Goal: Task Accomplishment & Management: Use online tool/utility

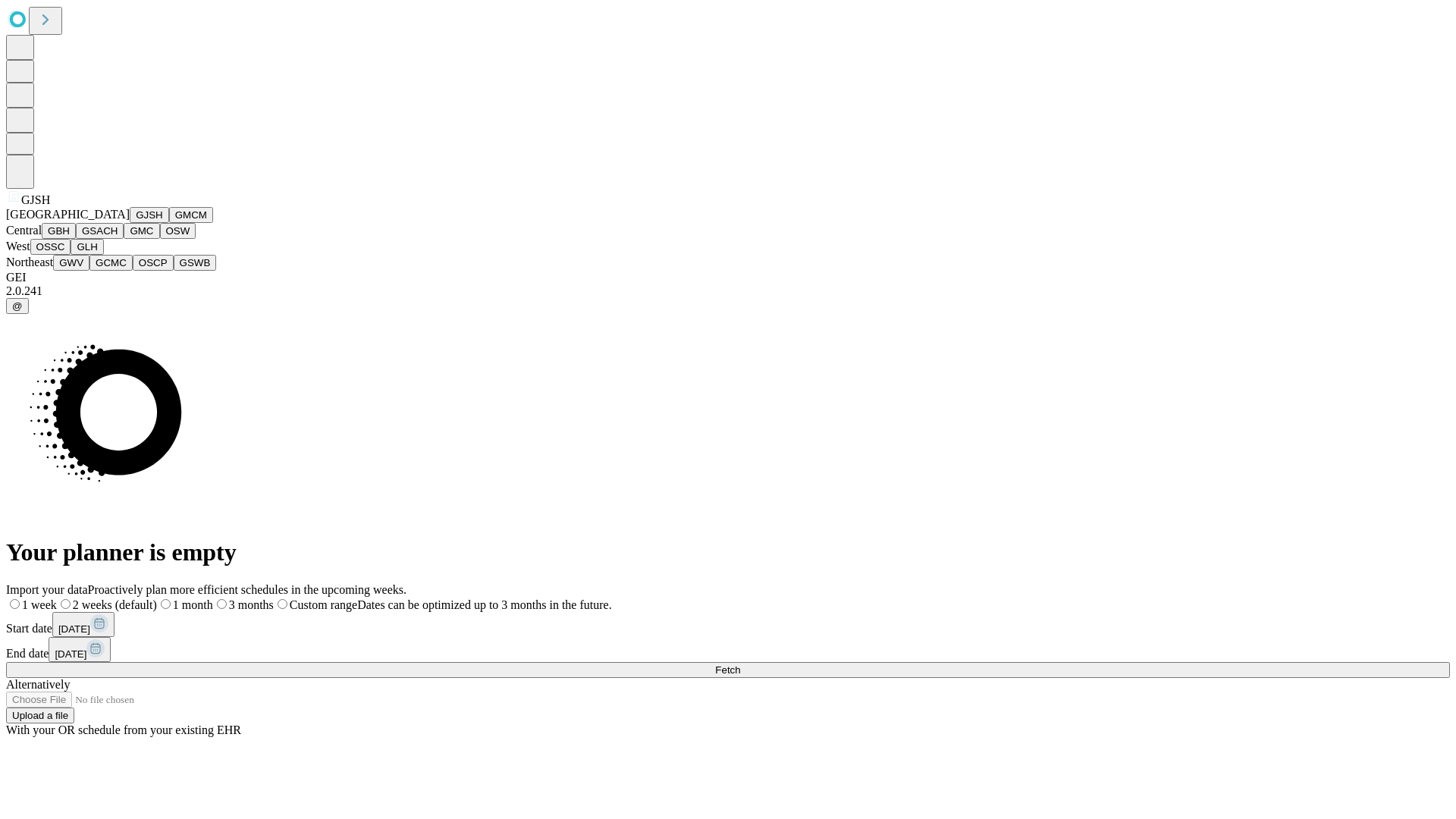
click at [130, 223] on button "GJSH" at bounding box center [149, 215] width 39 height 16
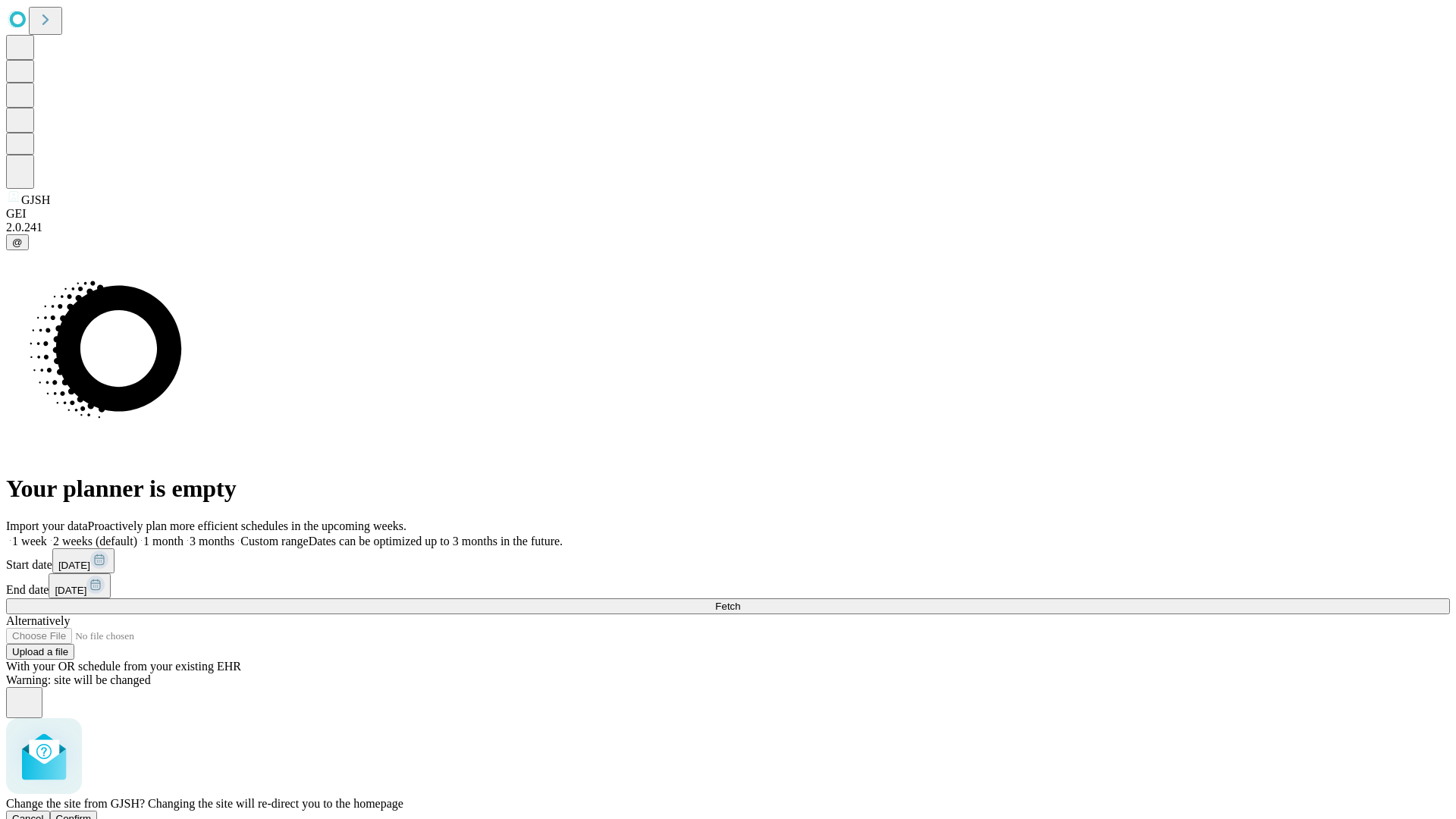
click at [92, 813] on span "Confirm" at bounding box center [74, 818] width 36 height 11
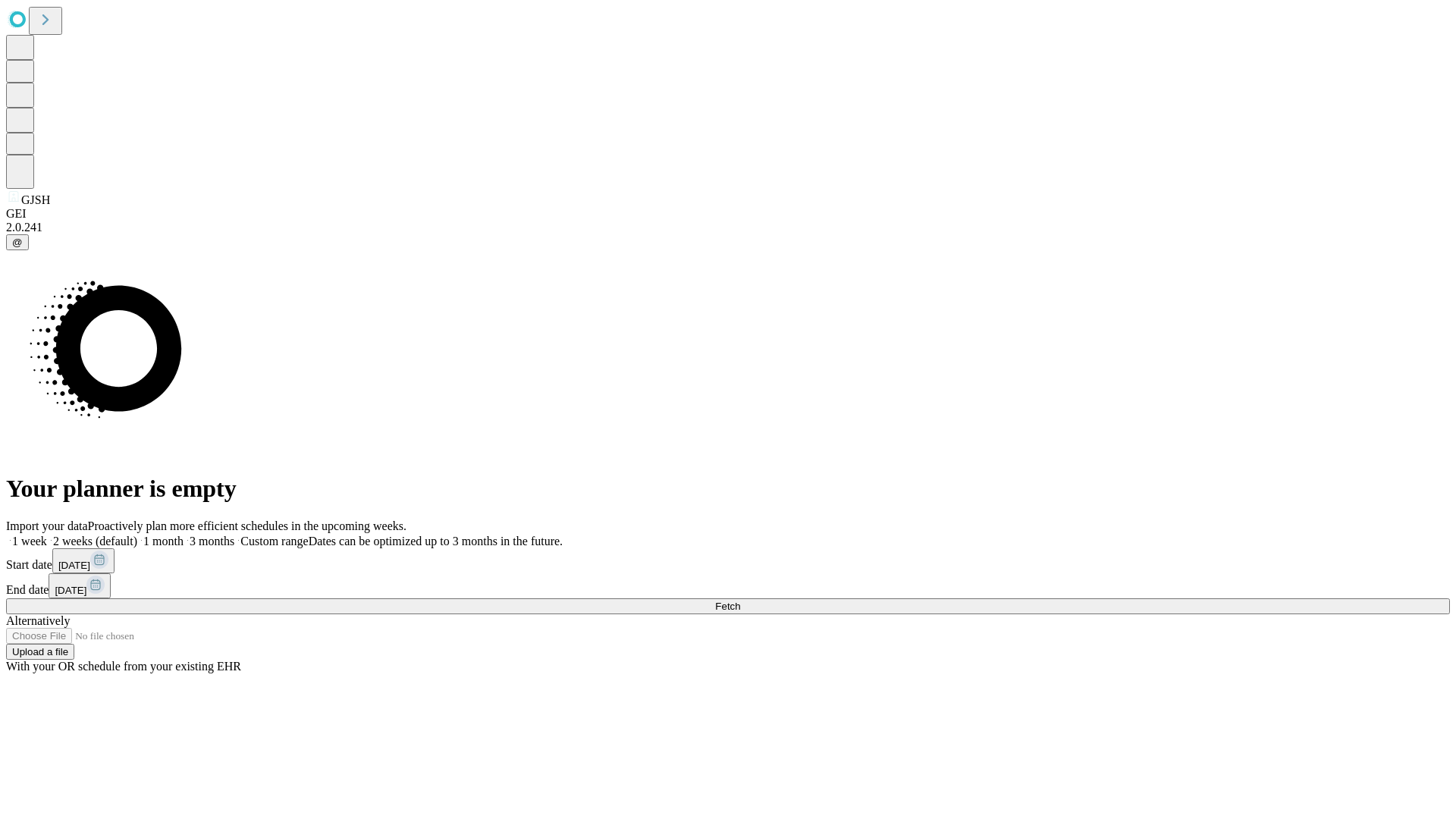
click at [183, 535] on label "1 month" at bounding box center [160, 541] width 46 height 13
click at [741, 601] on span "Fetch" at bounding box center [728, 606] width 25 height 11
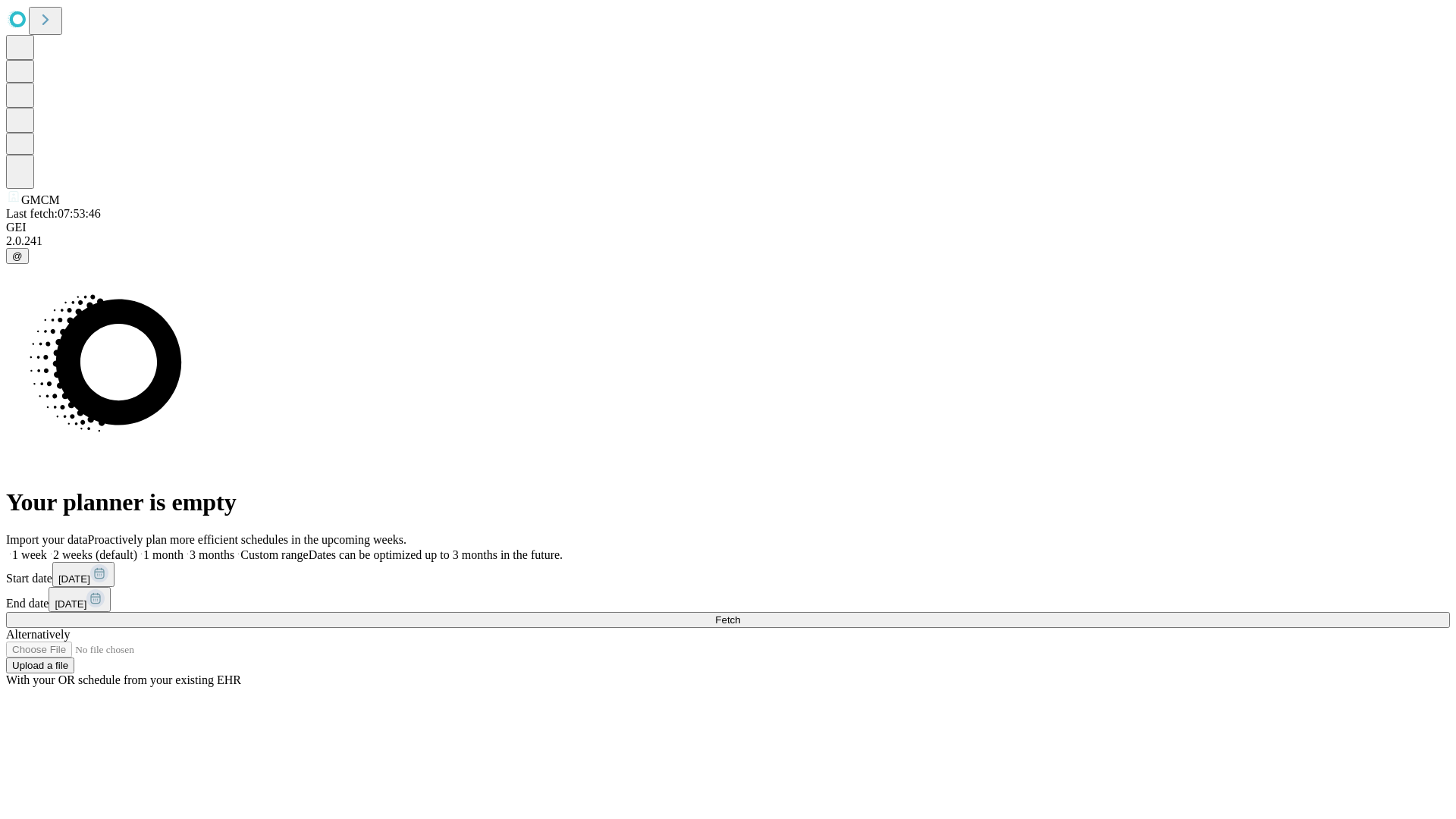
click at [183, 549] on label "1 month" at bounding box center [160, 555] width 46 height 13
click at [741, 615] on span "Fetch" at bounding box center [728, 620] width 25 height 11
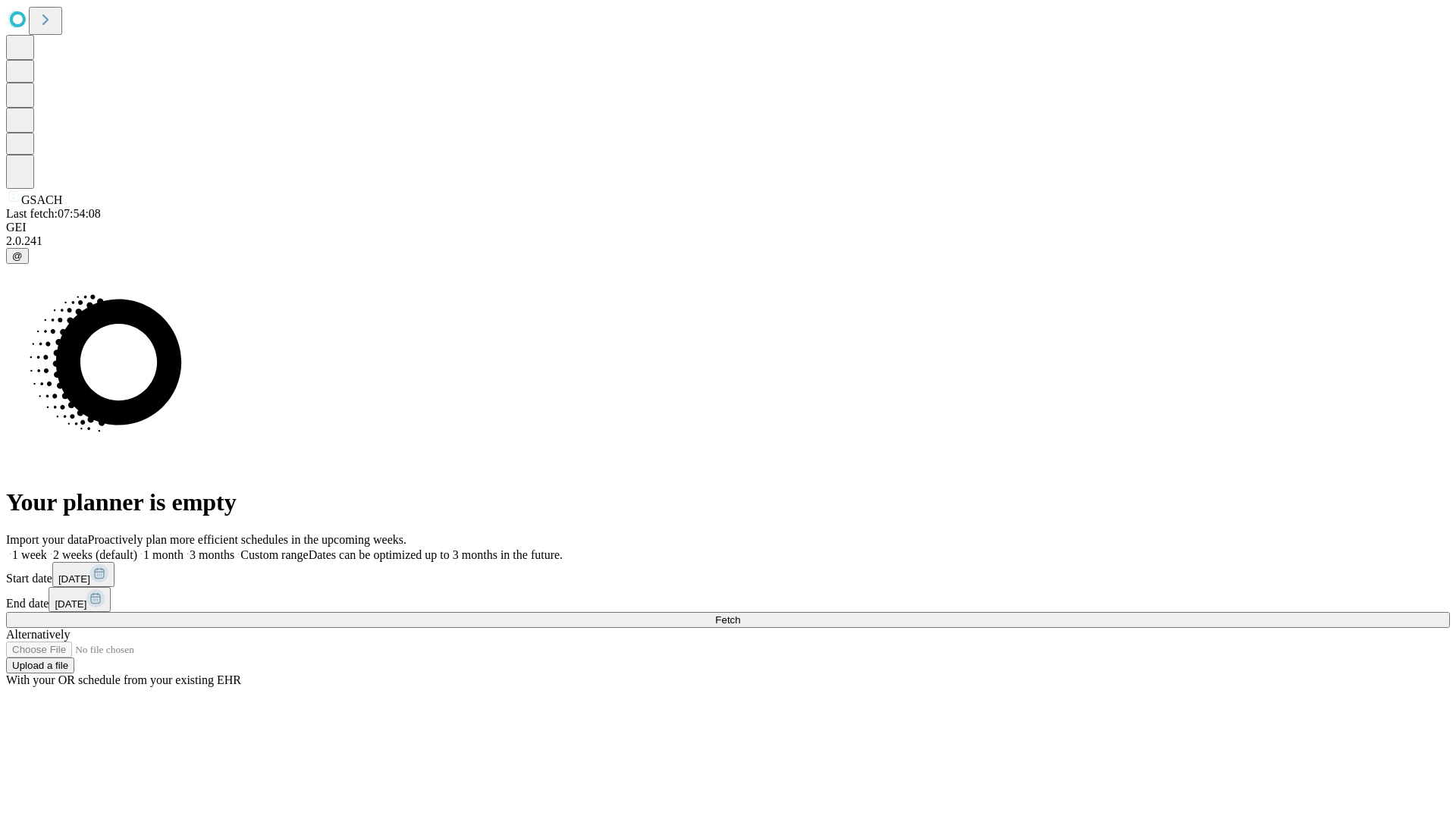
click at [183, 549] on label "1 month" at bounding box center [160, 555] width 46 height 13
click at [741, 615] on span "Fetch" at bounding box center [728, 620] width 25 height 11
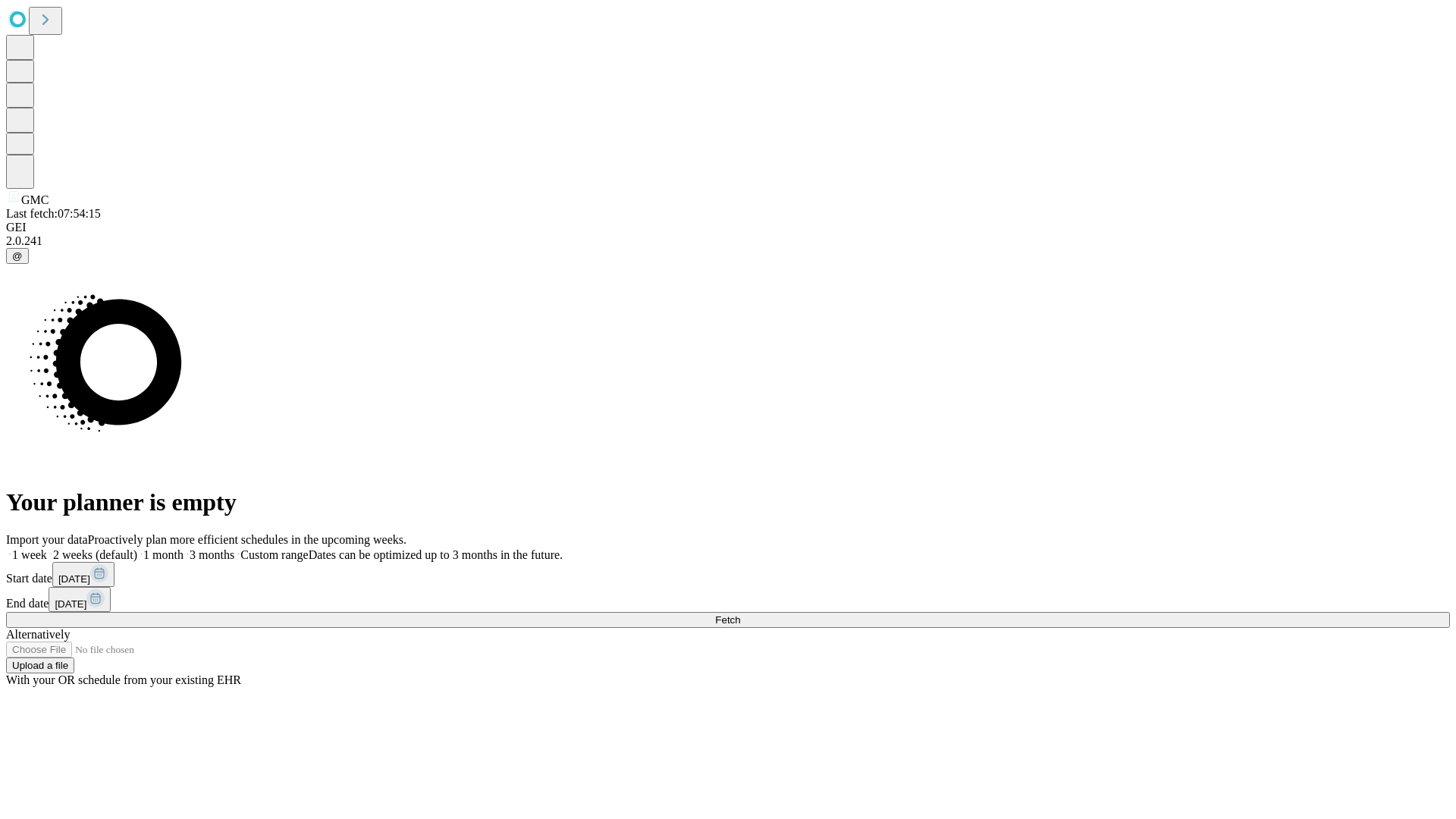
click at [183, 549] on label "1 month" at bounding box center [160, 555] width 46 height 13
click at [741, 615] on span "Fetch" at bounding box center [728, 620] width 25 height 11
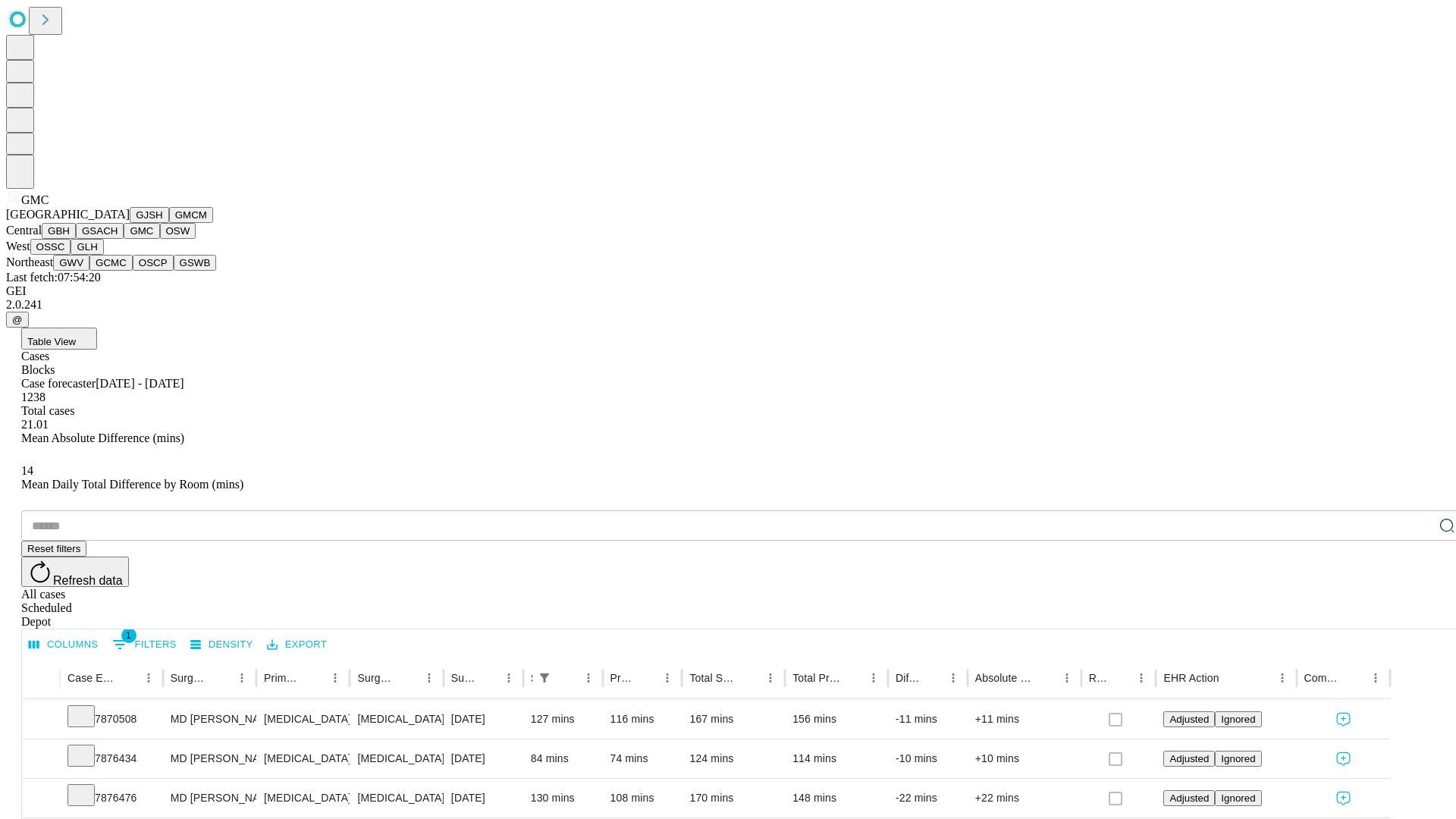
click at [160, 239] on button "OSW" at bounding box center [178, 231] width 37 height 16
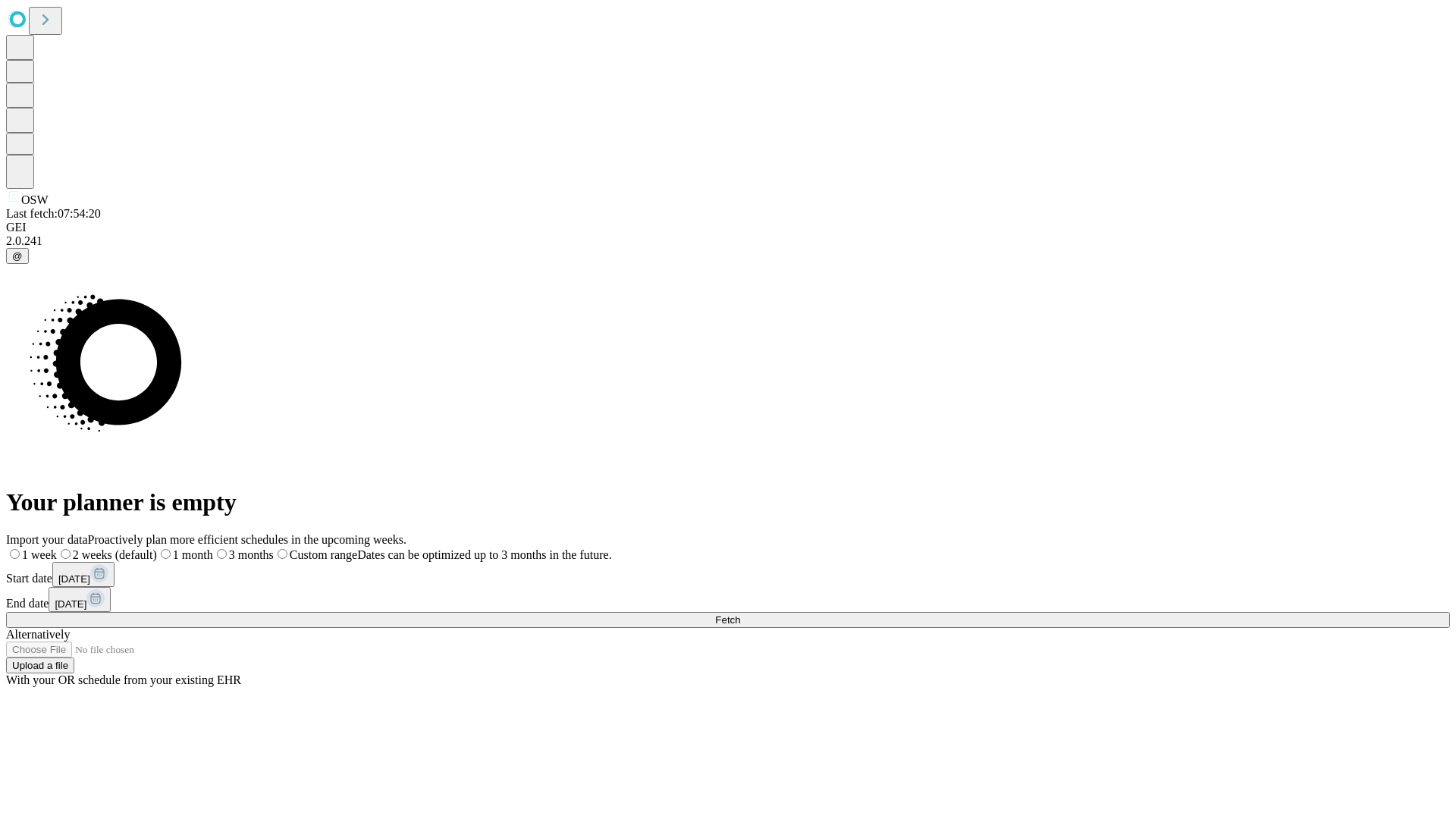
click at [213, 549] on label "1 month" at bounding box center [185, 555] width 57 height 13
click at [741, 615] on span "Fetch" at bounding box center [728, 620] width 25 height 11
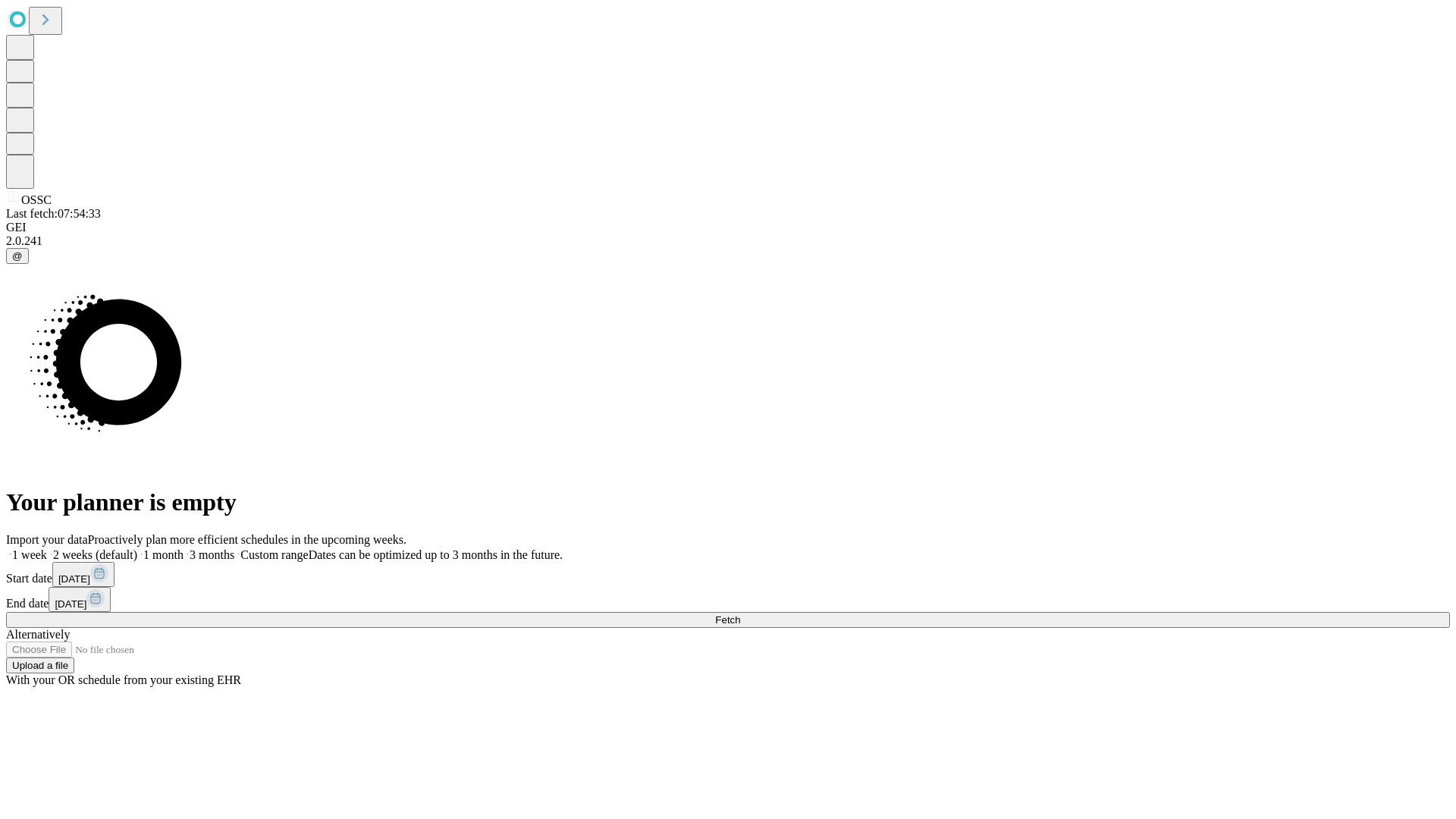
click at [183, 549] on label "1 month" at bounding box center [160, 555] width 46 height 13
click at [741, 615] on span "Fetch" at bounding box center [728, 620] width 25 height 11
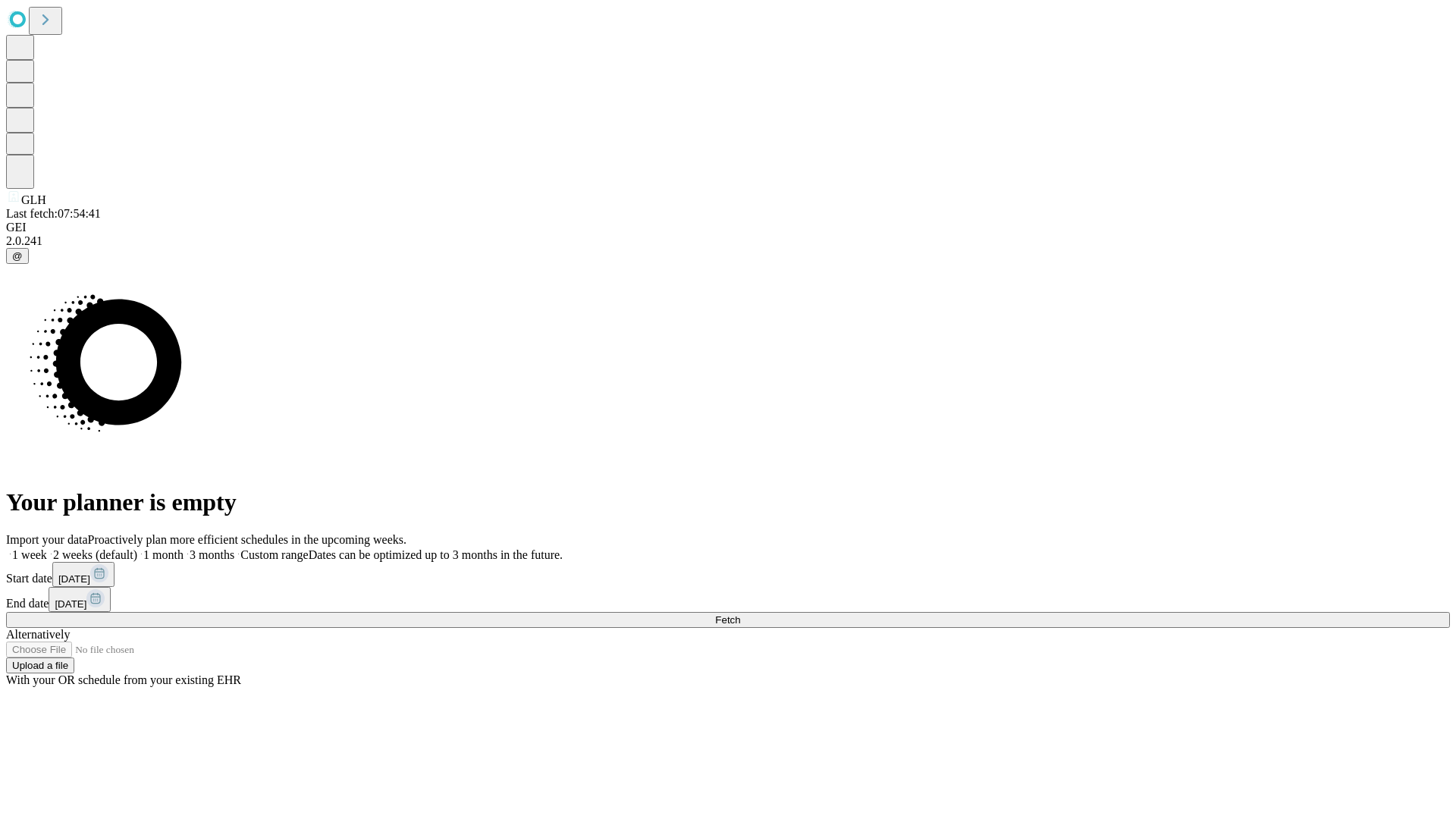
click at [183, 549] on label "1 month" at bounding box center [160, 555] width 46 height 13
click at [741, 615] on span "Fetch" at bounding box center [728, 620] width 25 height 11
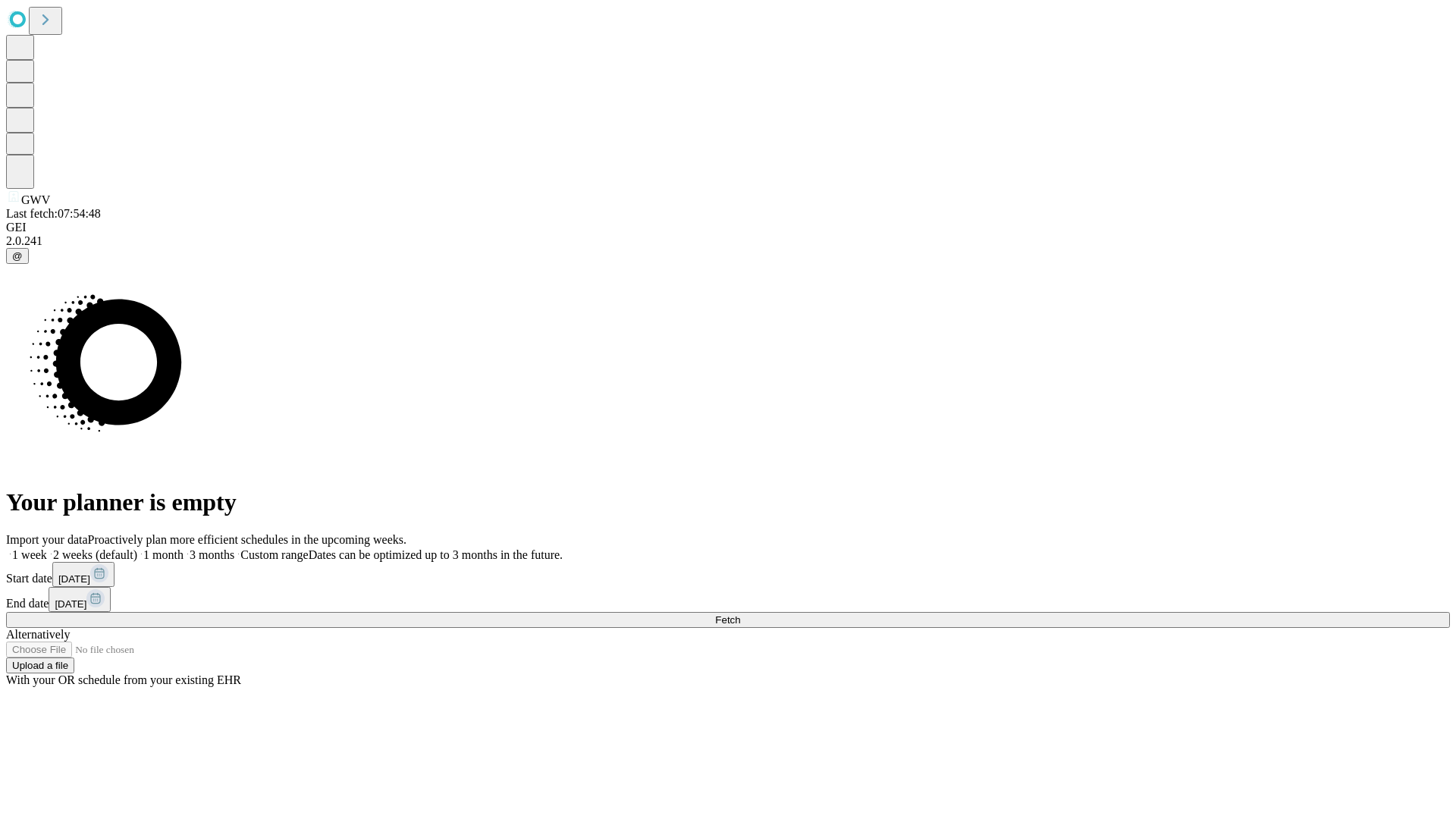
click at [183, 549] on label "1 month" at bounding box center [160, 555] width 46 height 13
click at [741, 615] on span "Fetch" at bounding box center [728, 620] width 25 height 11
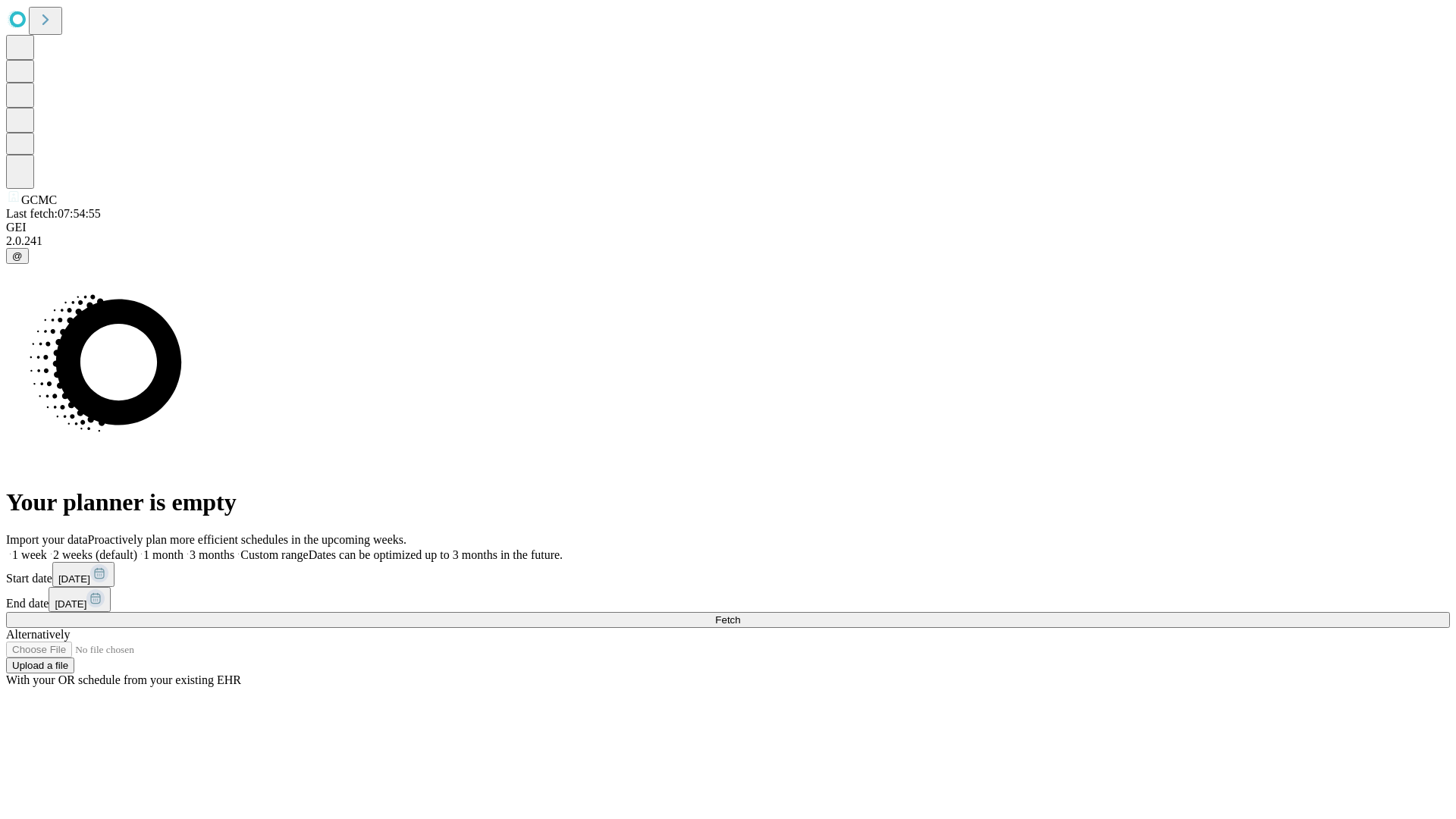
click at [183, 549] on label "1 month" at bounding box center [160, 555] width 46 height 13
click at [741, 615] on span "Fetch" at bounding box center [728, 620] width 25 height 11
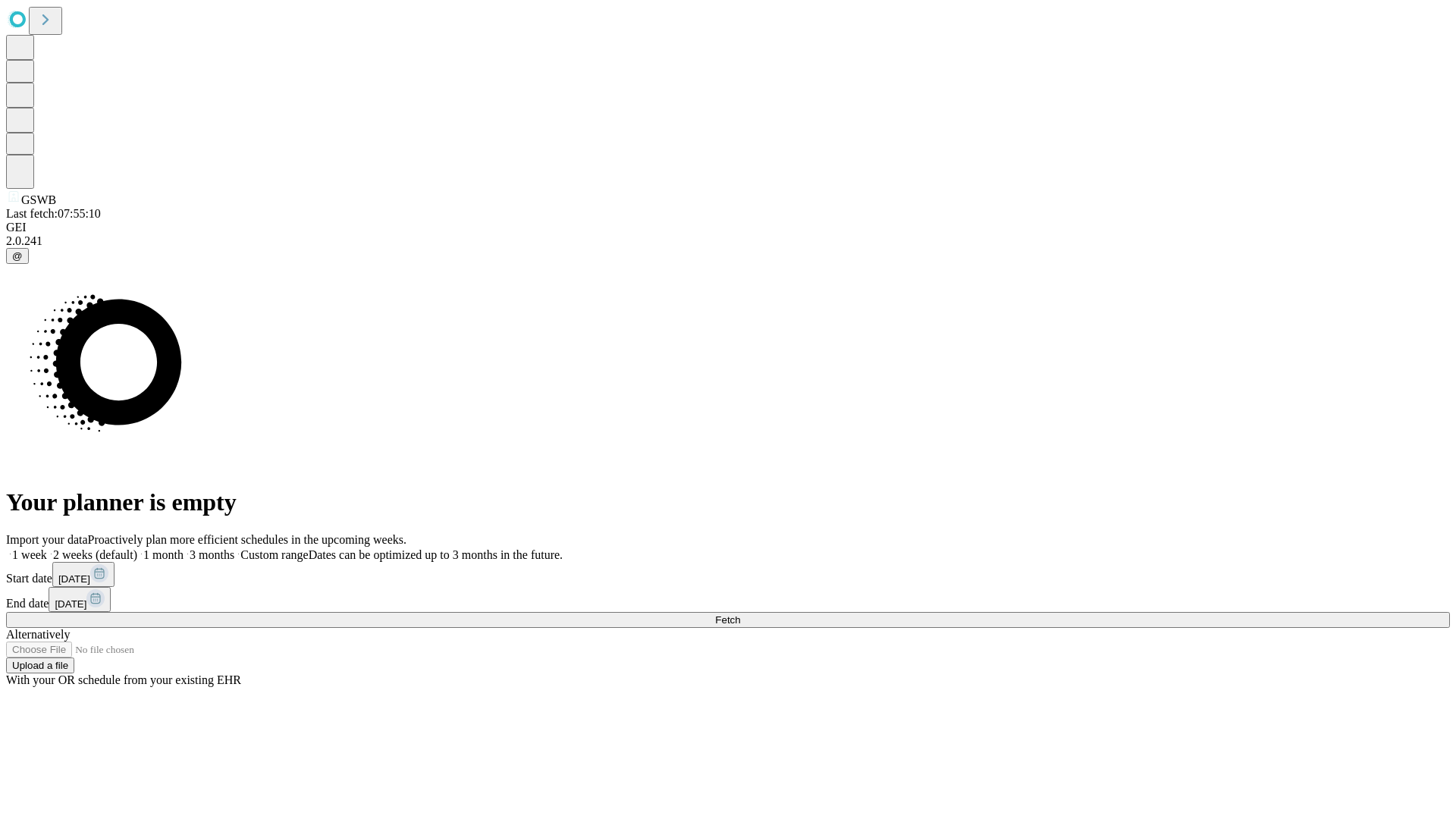
click at [183, 549] on label "1 month" at bounding box center [160, 555] width 46 height 13
click at [741, 615] on span "Fetch" at bounding box center [728, 620] width 25 height 11
